Goal: Task Accomplishment & Management: Use online tool/utility

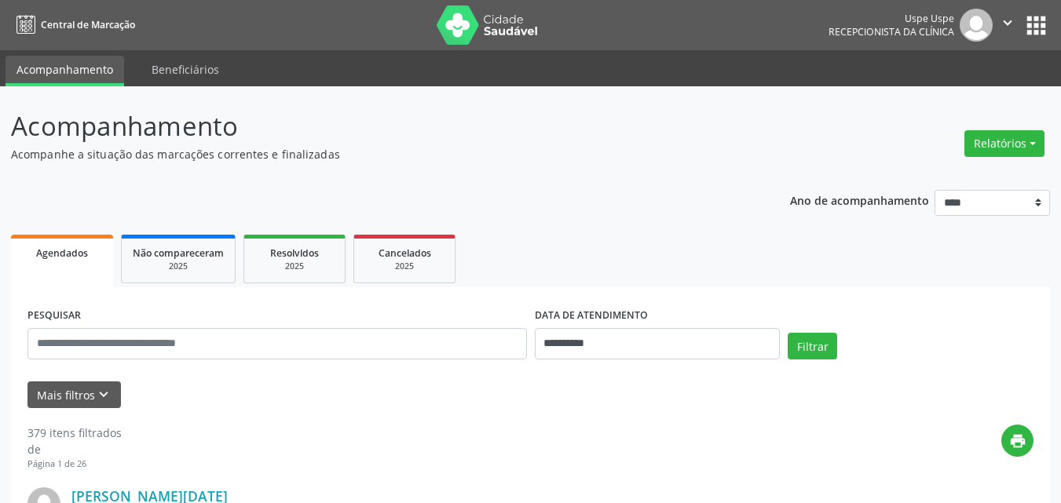
click at [987, 24] on img at bounding box center [975, 25] width 33 height 33
click at [1003, 140] on button "Relatórios" at bounding box center [1004, 143] width 80 height 27
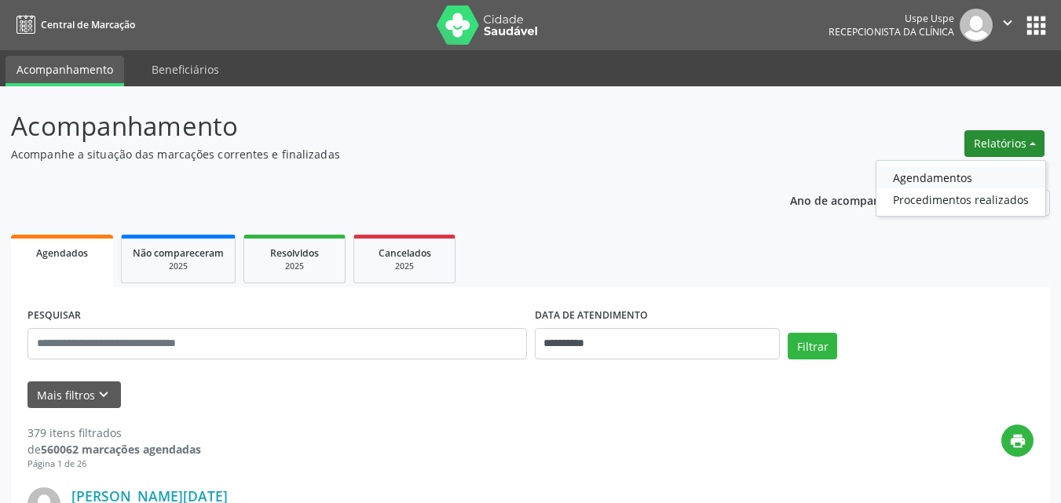
click at [935, 174] on link "Agendamentos" at bounding box center [960, 177] width 169 height 22
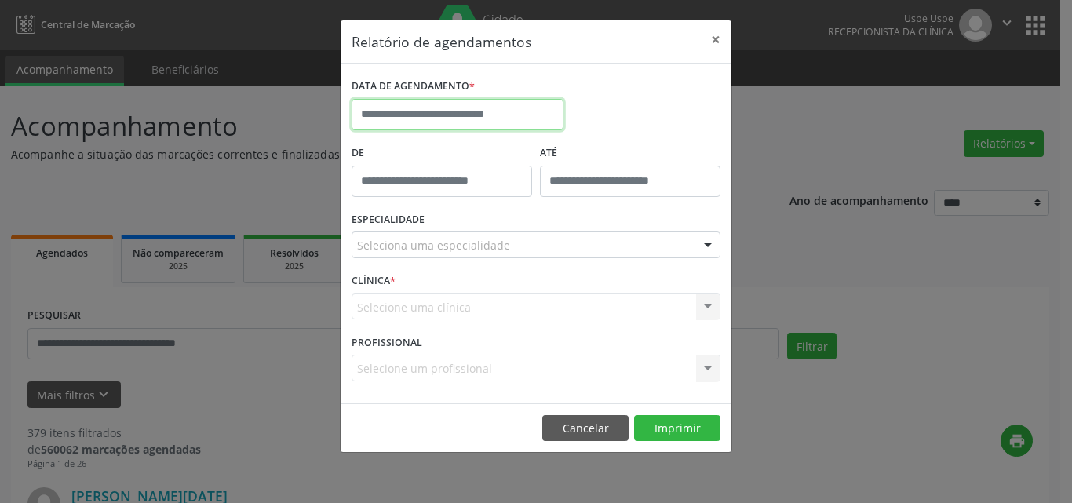
click at [461, 119] on input "text" at bounding box center [458, 114] width 212 height 31
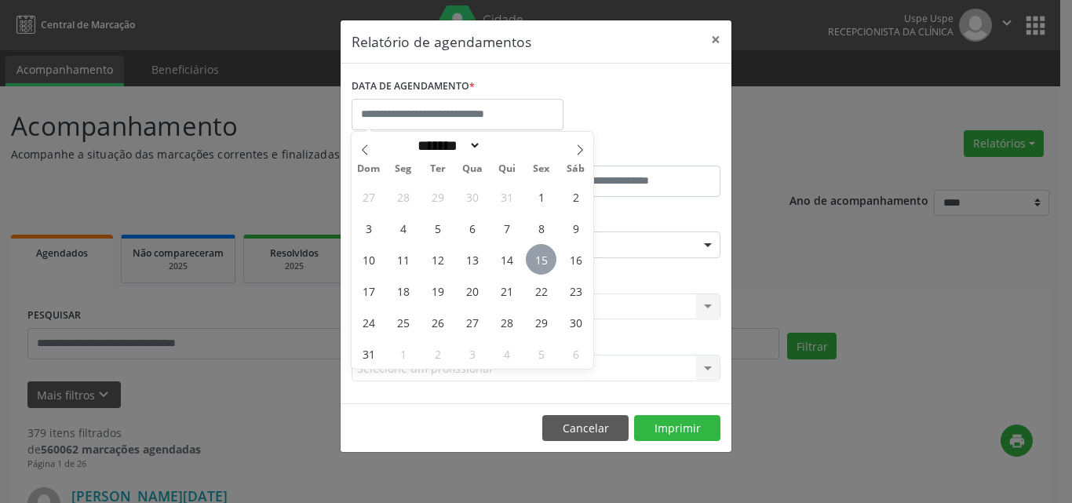
click at [538, 259] on span "15" at bounding box center [541, 259] width 31 height 31
type input "**********"
click at [538, 259] on span "15" at bounding box center [541, 259] width 31 height 31
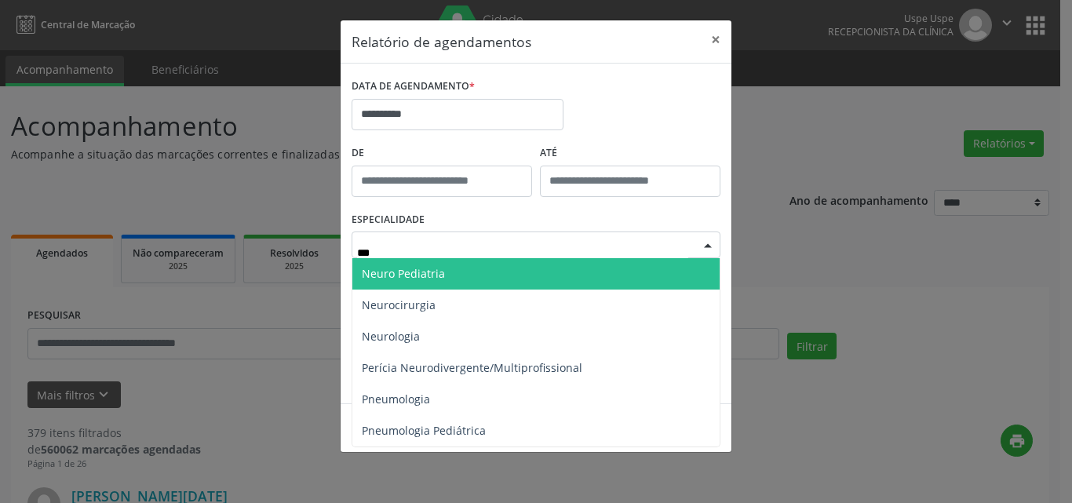
type input "****"
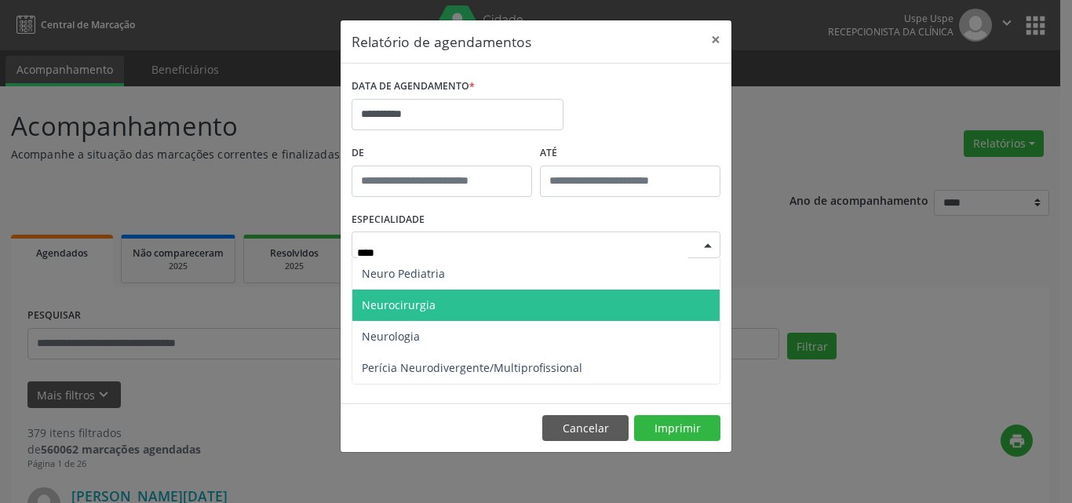
click at [478, 312] on span "Neurocirurgia" at bounding box center [536, 305] width 367 height 31
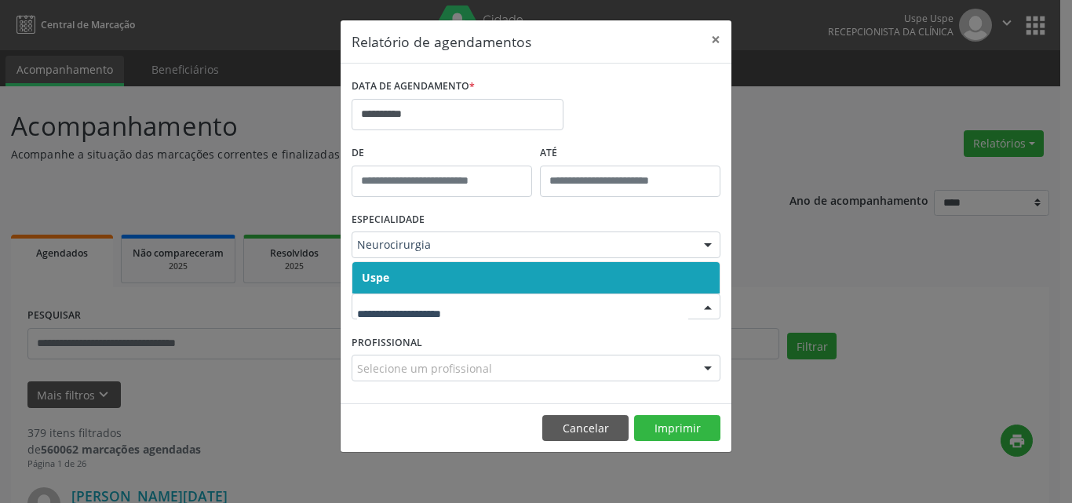
click at [486, 299] on input "text" at bounding box center [522, 314] width 331 height 31
click at [494, 274] on span "Uspe" at bounding box center [536, 277] width 367 height 31
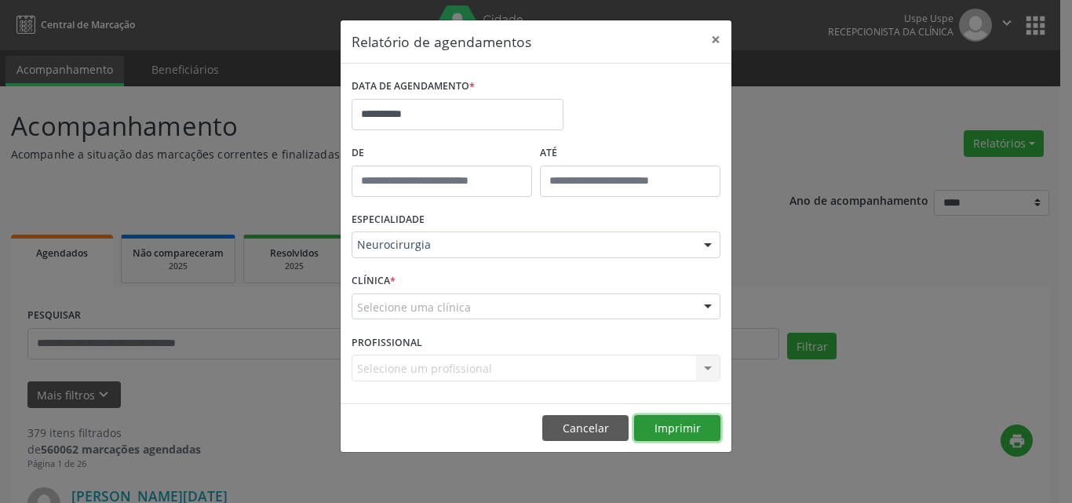
click at [672, 426] on button "Imprimir" at bounding box center [677, 428] width 86 height 27
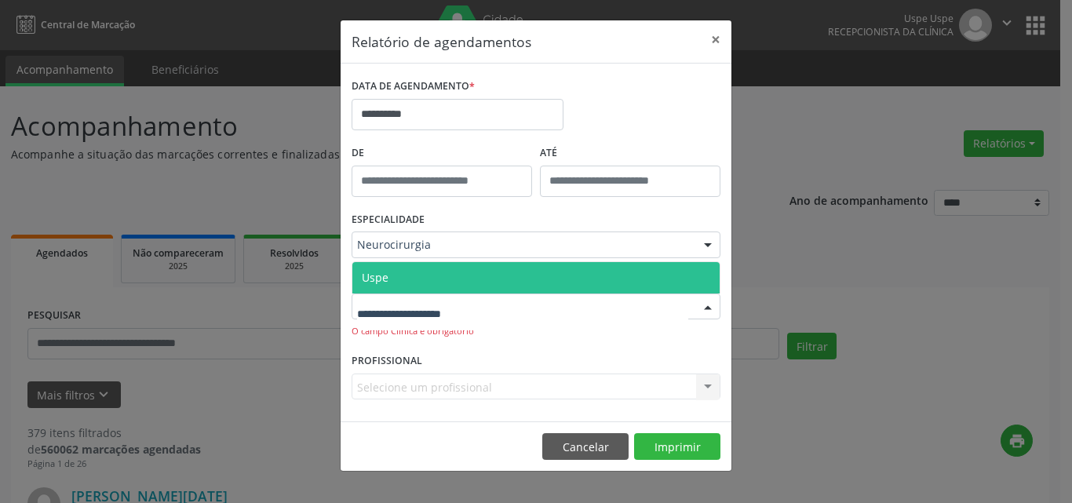
click at [543, 305] on div at bounding box center [536, 307] width 369 height 27
click at [463, 272] on span "Uspe" at bounding box center [536, 277] width 367 height 31
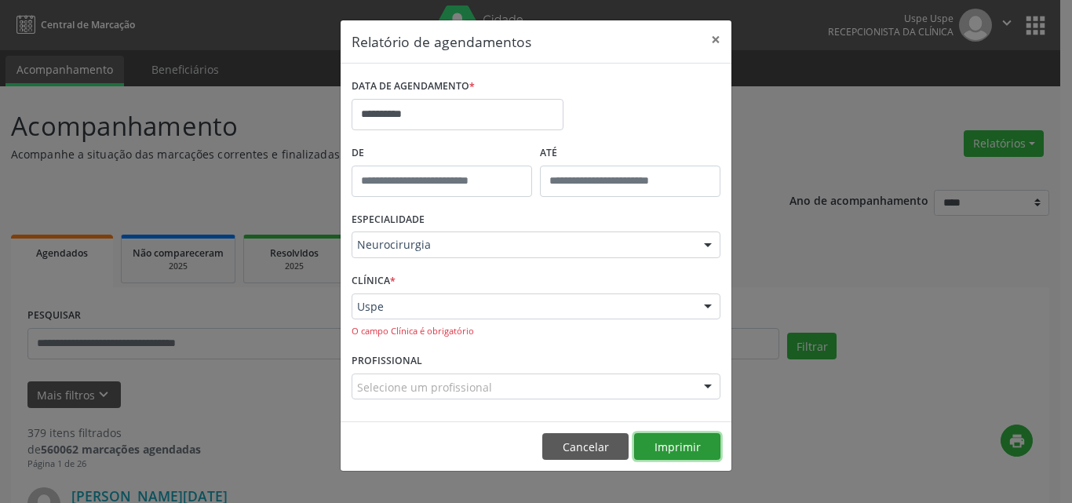
click at [685, 445] on button "Imprimir" at bounding box center [677, 446] width 86 height 27
